Goal: Information Seeking & Learning: Learn about a topic

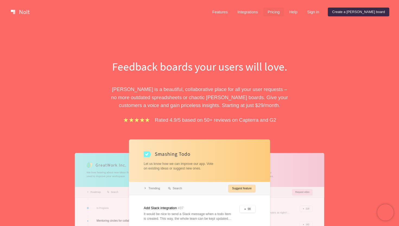
click at [284, 12] on link "Pricing" at bounding box center [273, 12] width 21 height 9
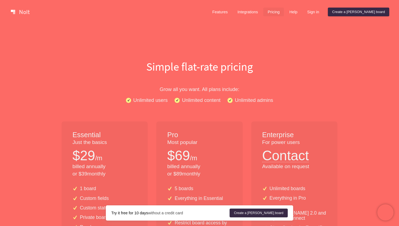
click at [18, 11] on link at bounding box center [20, 12] width 23 height 9
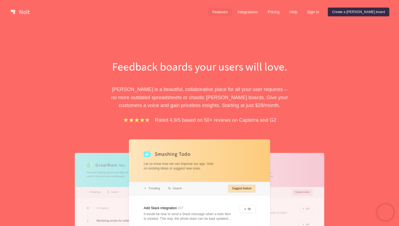
click at [232, 11] on link "Features" at bounding box center [220, 12] width 24 height 9
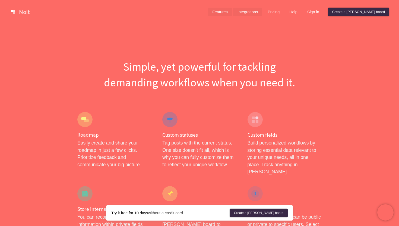
click at [262, 14] on link "Integrations" at bounding box center [247, 12] width 29 height 9
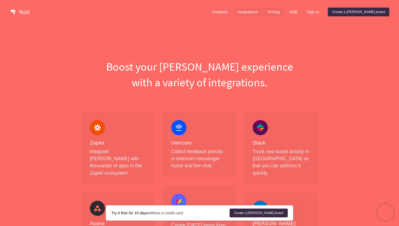
click at [284, 14] on link "Pricing" at bounding box center [273, 12] width 21 height 9
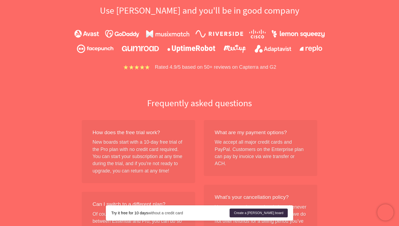
scroll to position [361, 0]
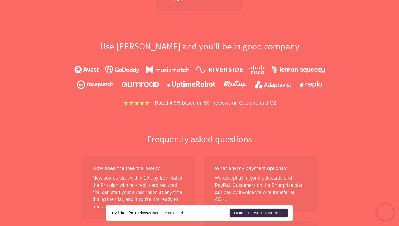
click at [244, 105] on p "Rated 4.9/5 based on 50+ reviews on Capterra and G2" at bounding box center [215, 103] width 121 height 8
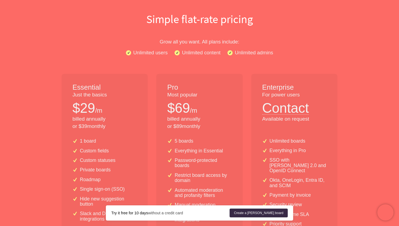
scroll to position [0, 0]
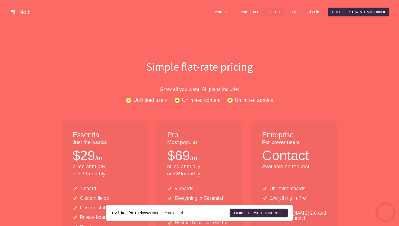
click at [24, 16] on link at bounding box center [20, 12] width 23 height 9
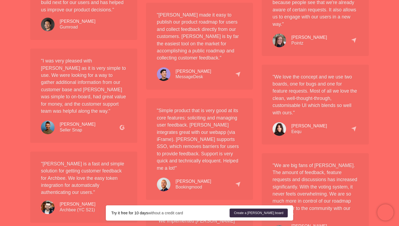
scroll to position [537, 0]
